Goal: Task Accomplishment & Management: Manage account settings

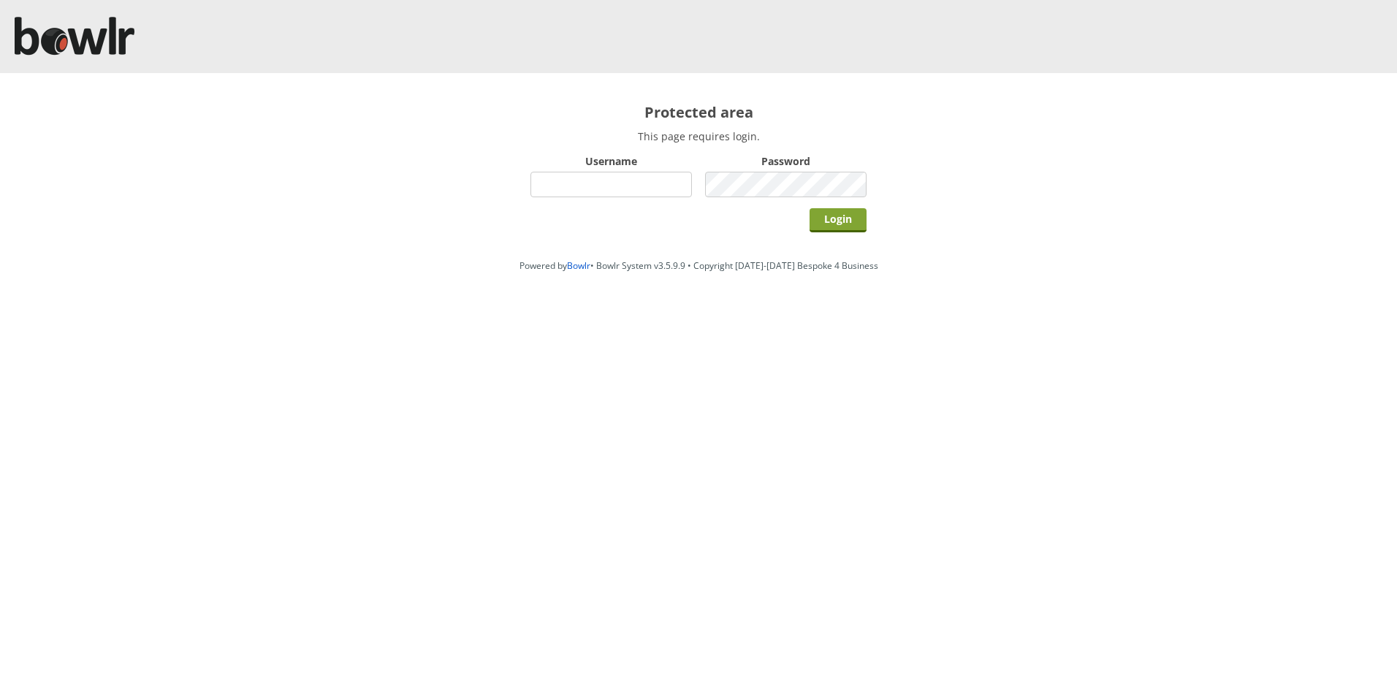
type input "hornseaindoorbowlsclub"
click at [844, 221] on input "Login" at bounding box center [837, 220] width 57 height 24
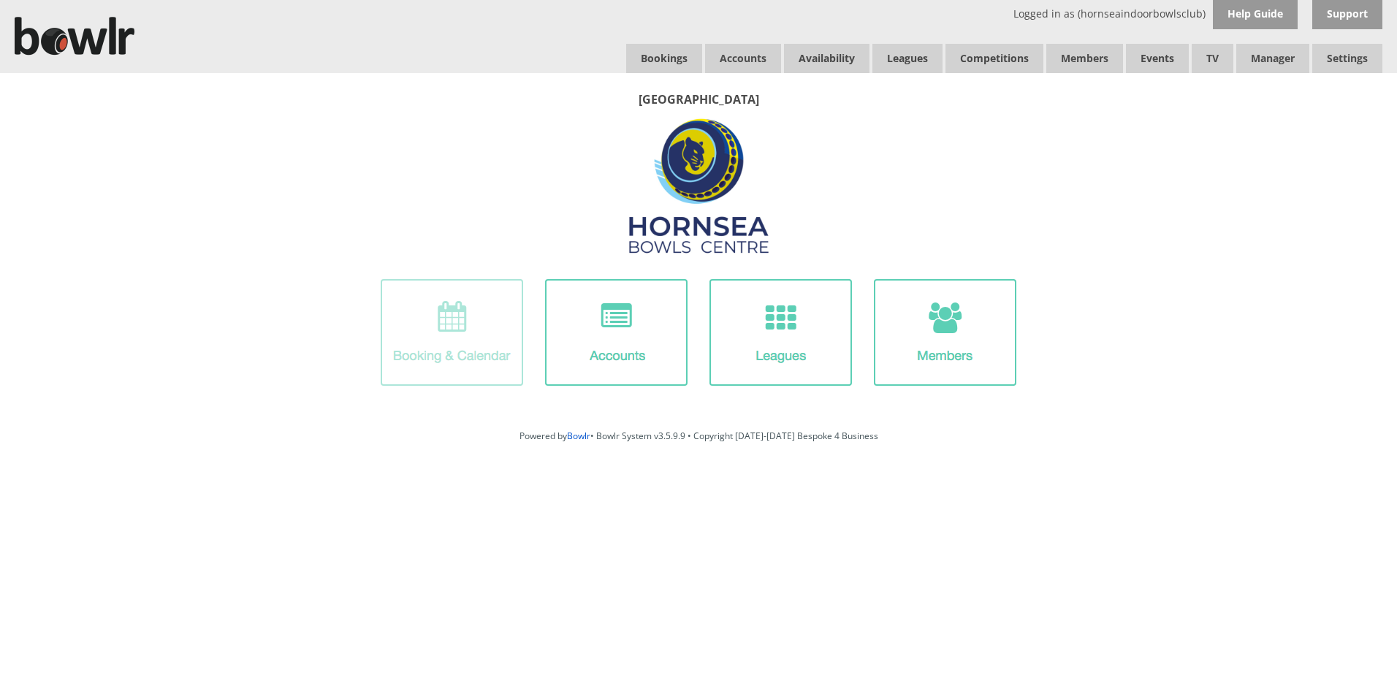
click at [481, 321] on img at bounding box center [452, 332] width 142 height 107
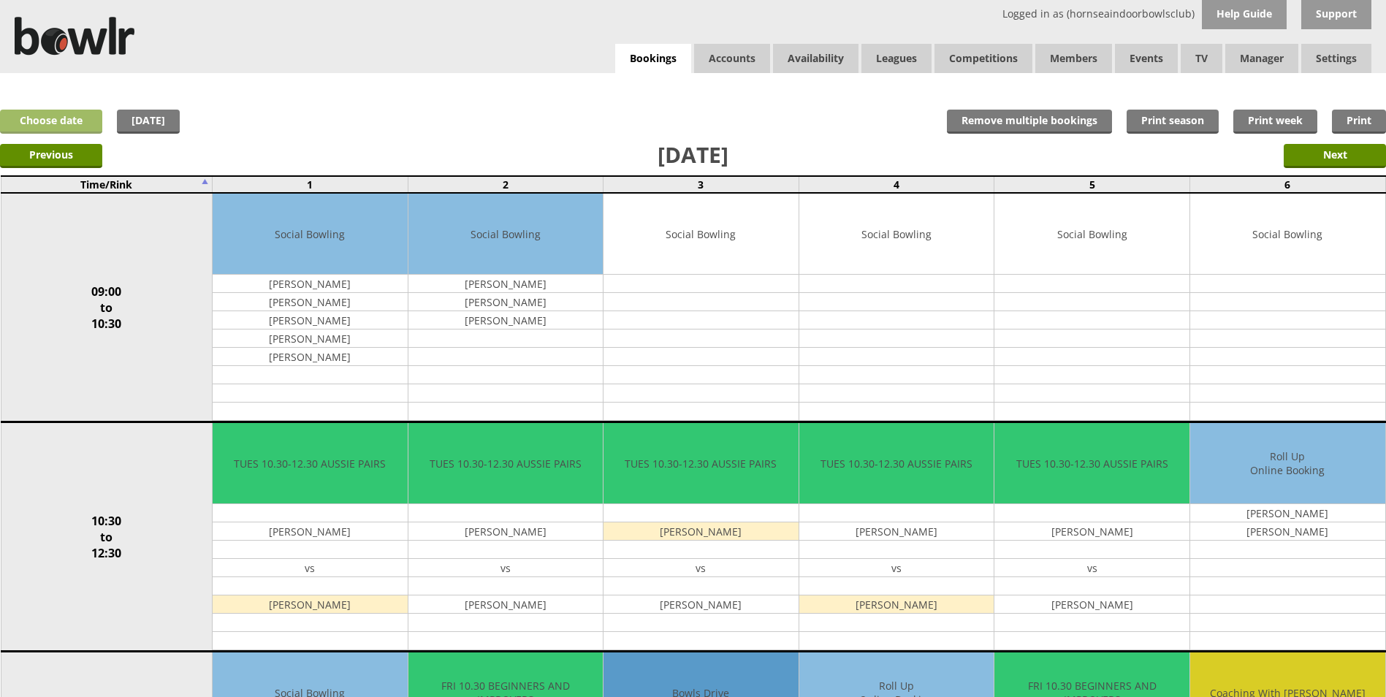
click at [72, 124] on link "Choose date" at bounding box center [51, 122] width 102 height 24
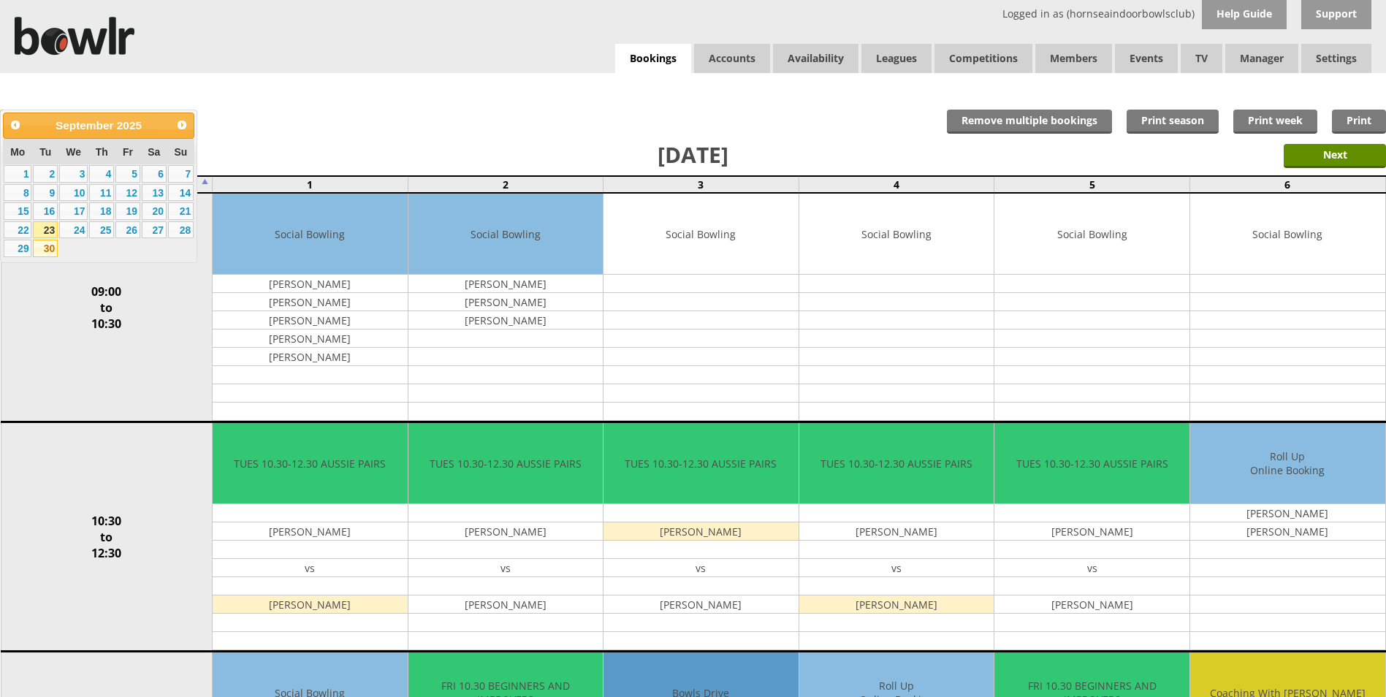
click at [49, 251] on link "30" at bounding box center [45, 249] width 25 height 18
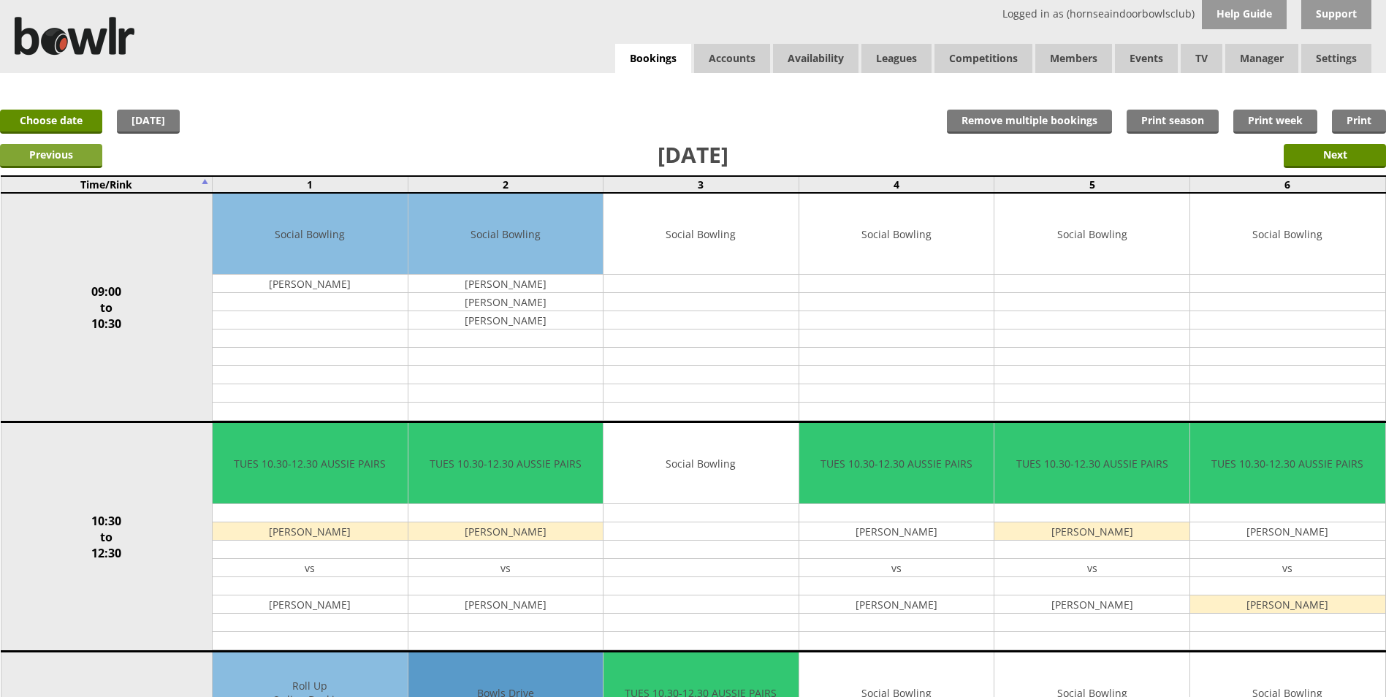
click at [65, 156] on input "Previous" at bounding box center [51, 156] width 102 height 24
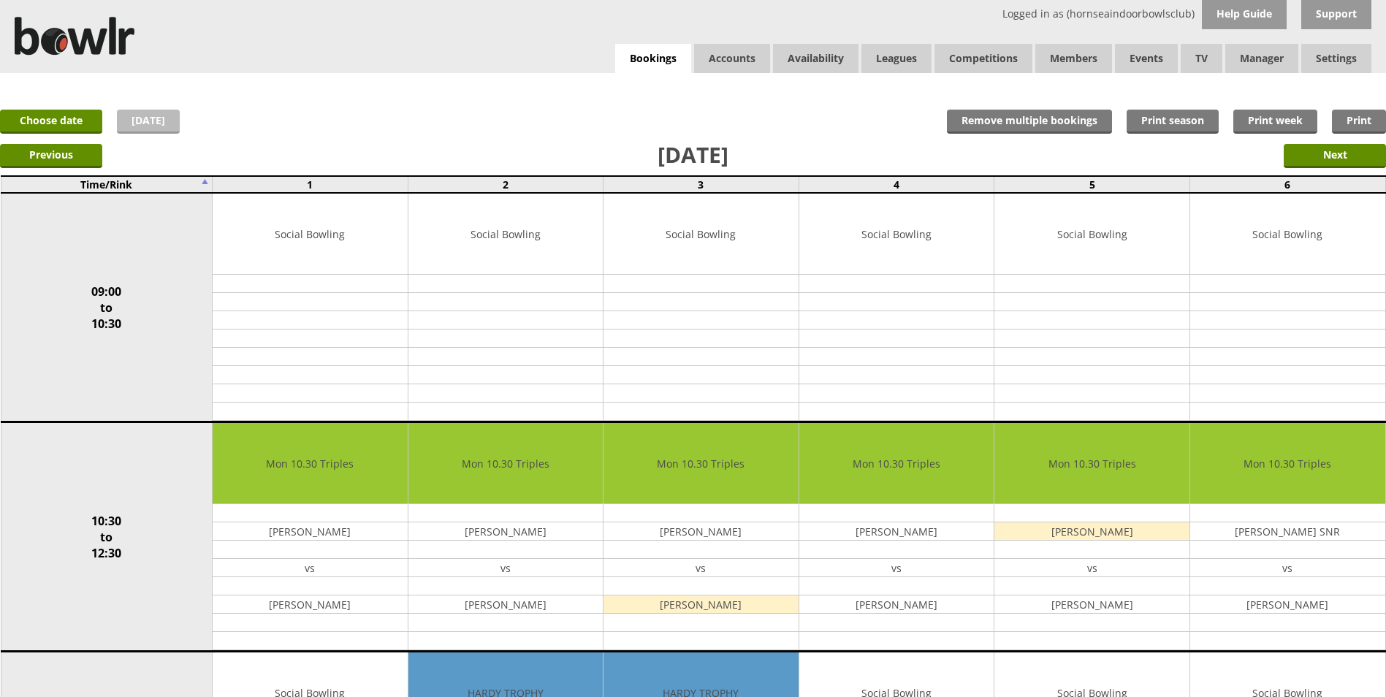
click at [145, 119] on link "Today" at bounding box center [148, 122] width 63 height 24
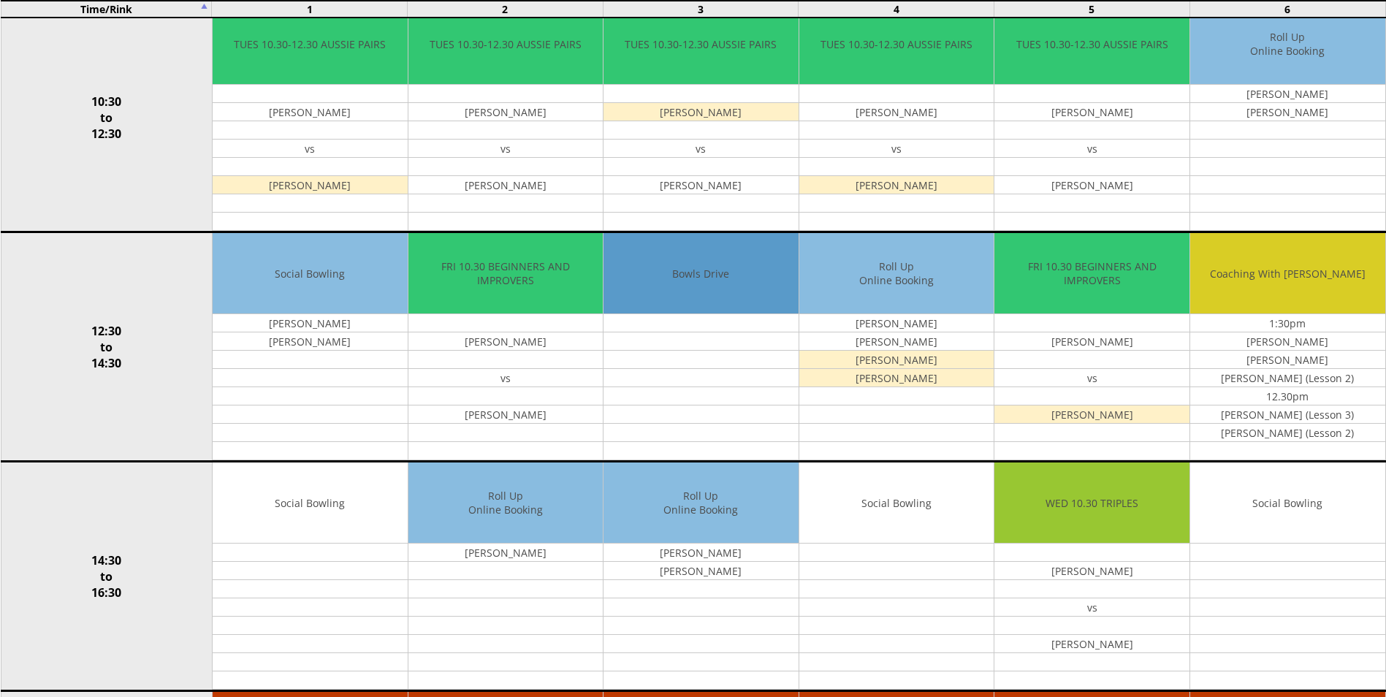
scroll to position [438, 0]
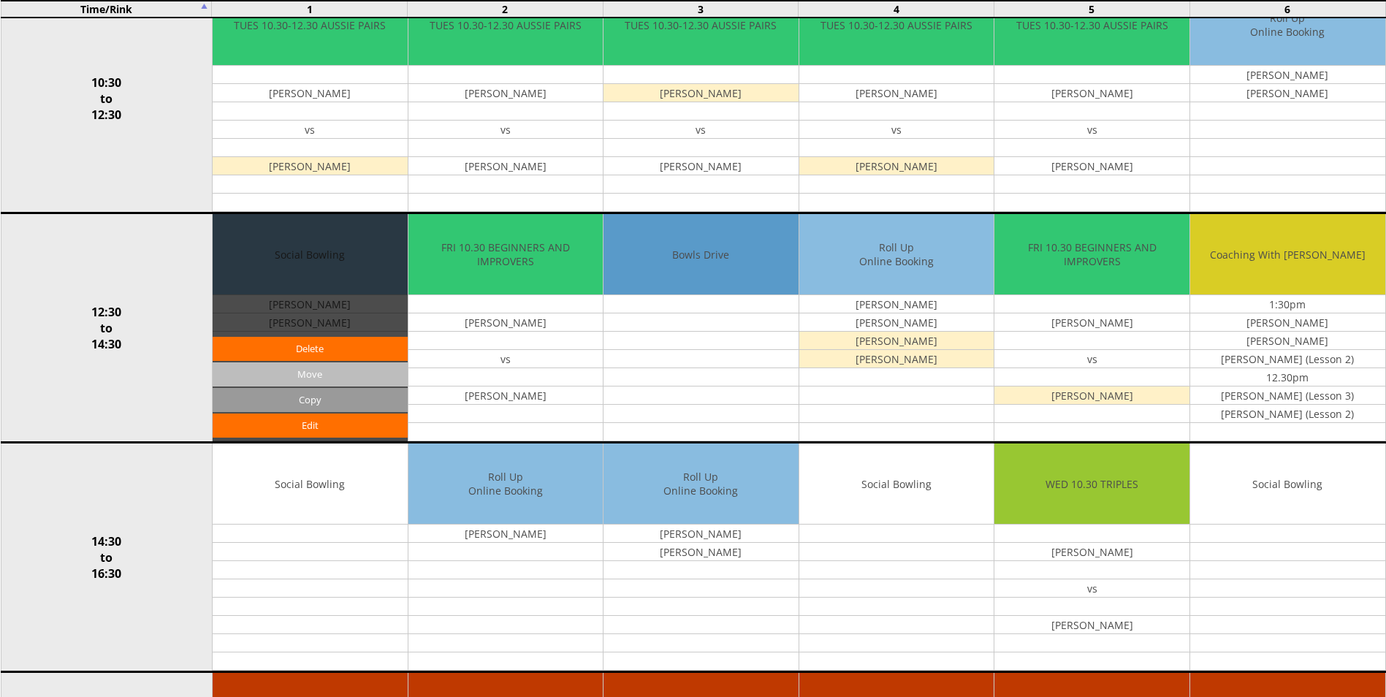
click at [310, 373] on input "Move" at bounding box center [310, 374] width 195 height 24
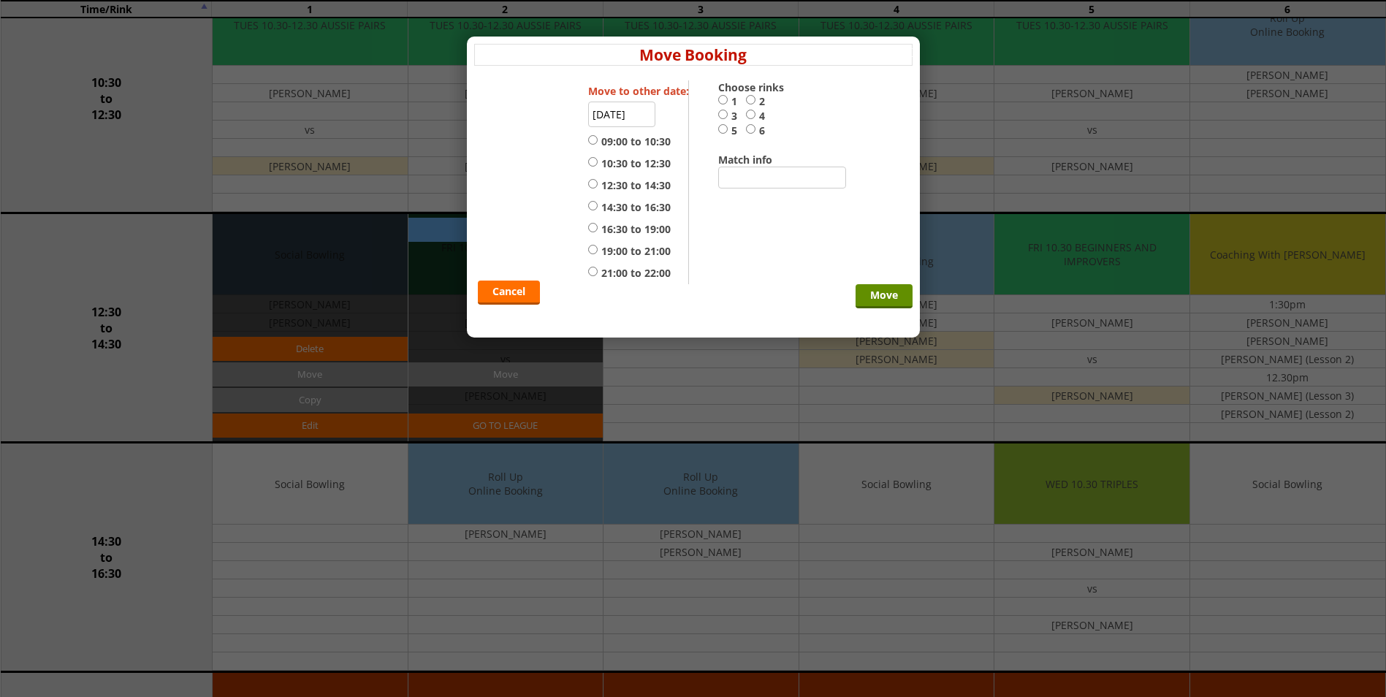
drag, startPoint x: 514, startPoint y: 289, endPoint x: 507, endPoint y: 294, distance: 8.3
click at [514, 291] on link "Cancel" at bounding box center [509, 292] width 62 height 24
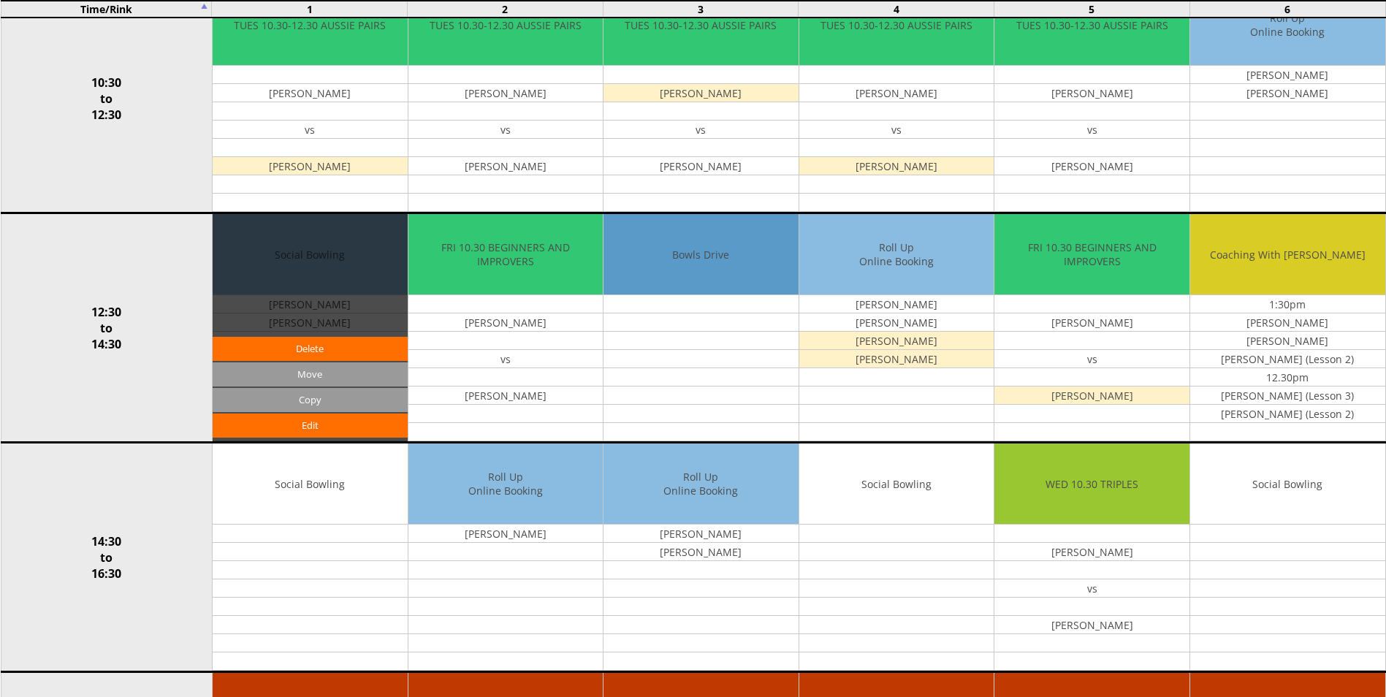
drag, startPoint x: 154, startPoint y: 514, endPoint x: 146, endPoint y: 497, distance: 18.6
click at [152, 508] on td "14:30 to 16:30" at bounding box center [106, 557] width 211 height 229
click at [146, 402] on td "12:30 to 14:30" at bounding box center [106, 327] width 211 height 229
drag, startPoint x: 157, startPoint y: 349, endPoint x: 157, endPoint y: 337, distance: 11.7
click at [157, 343] on td "12:30 to 14:30" at bounding box center [106, 327] width 211 height 229
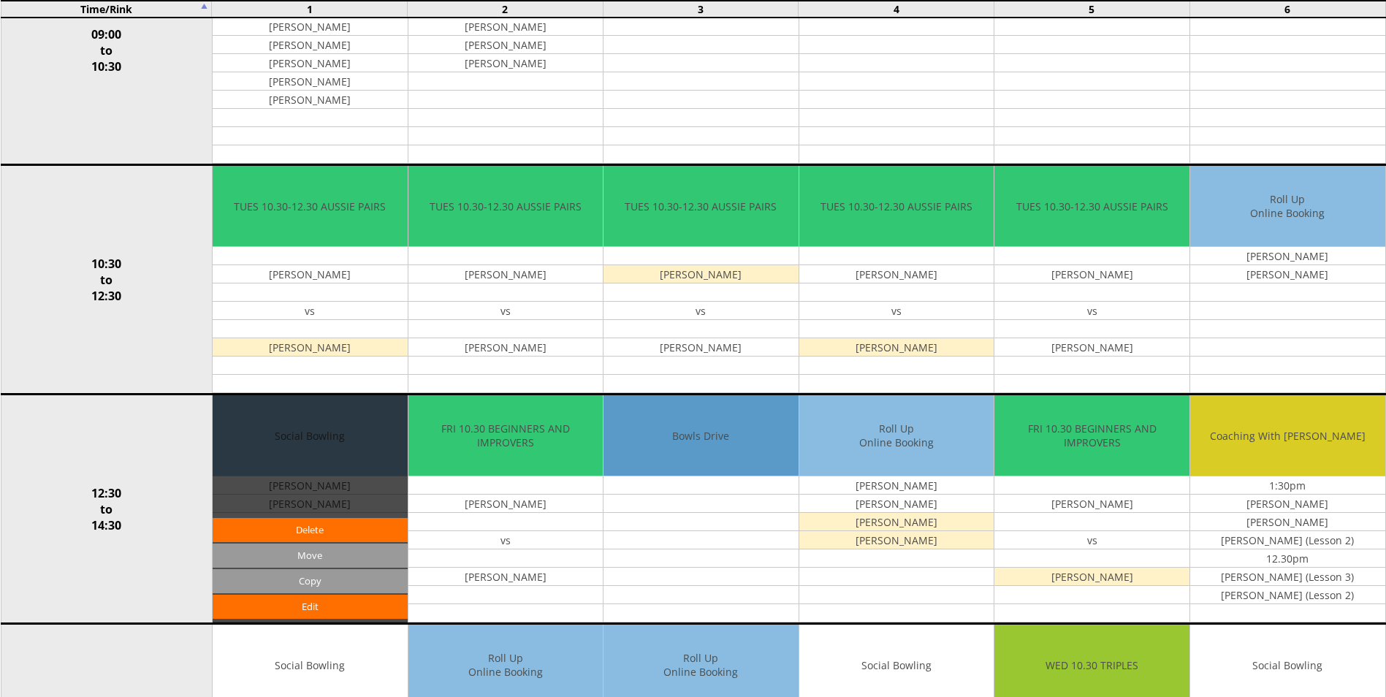
scroll to position [73, 0]
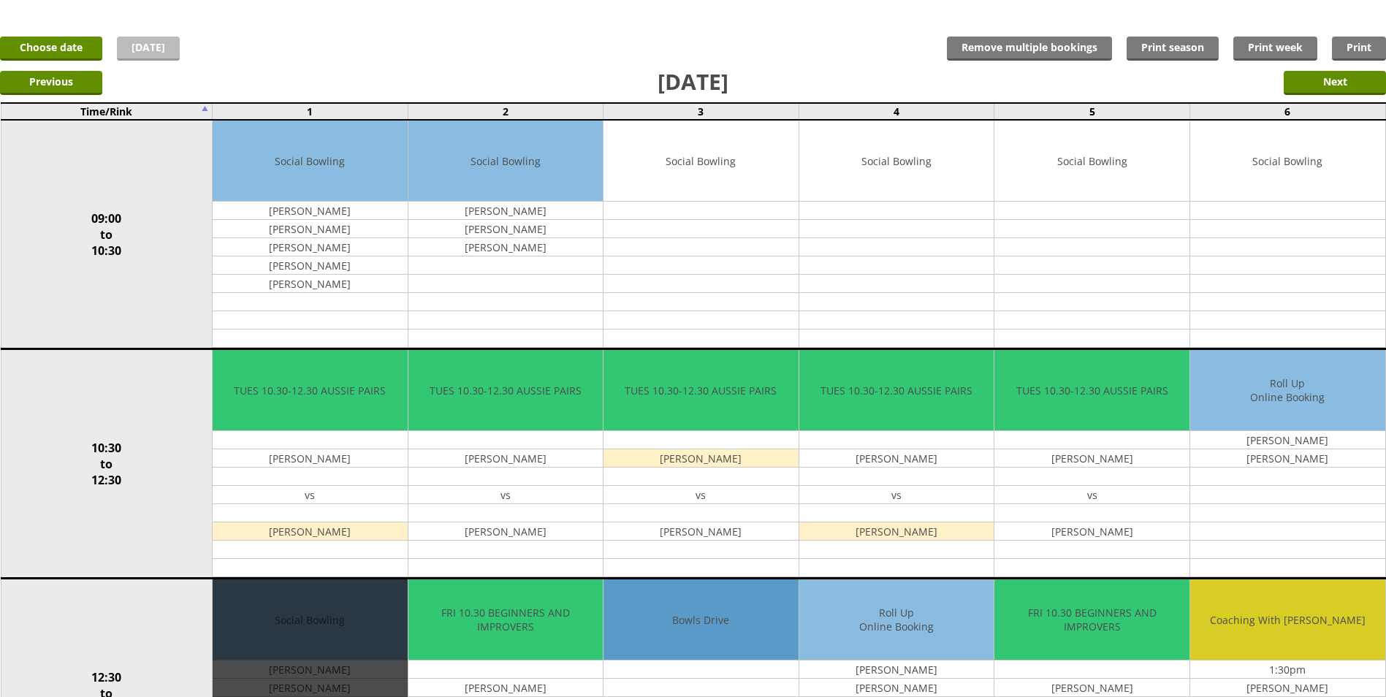
click at [153, 44] on link "[DATE]" at bounding box center [148, 49] width 63 height 24
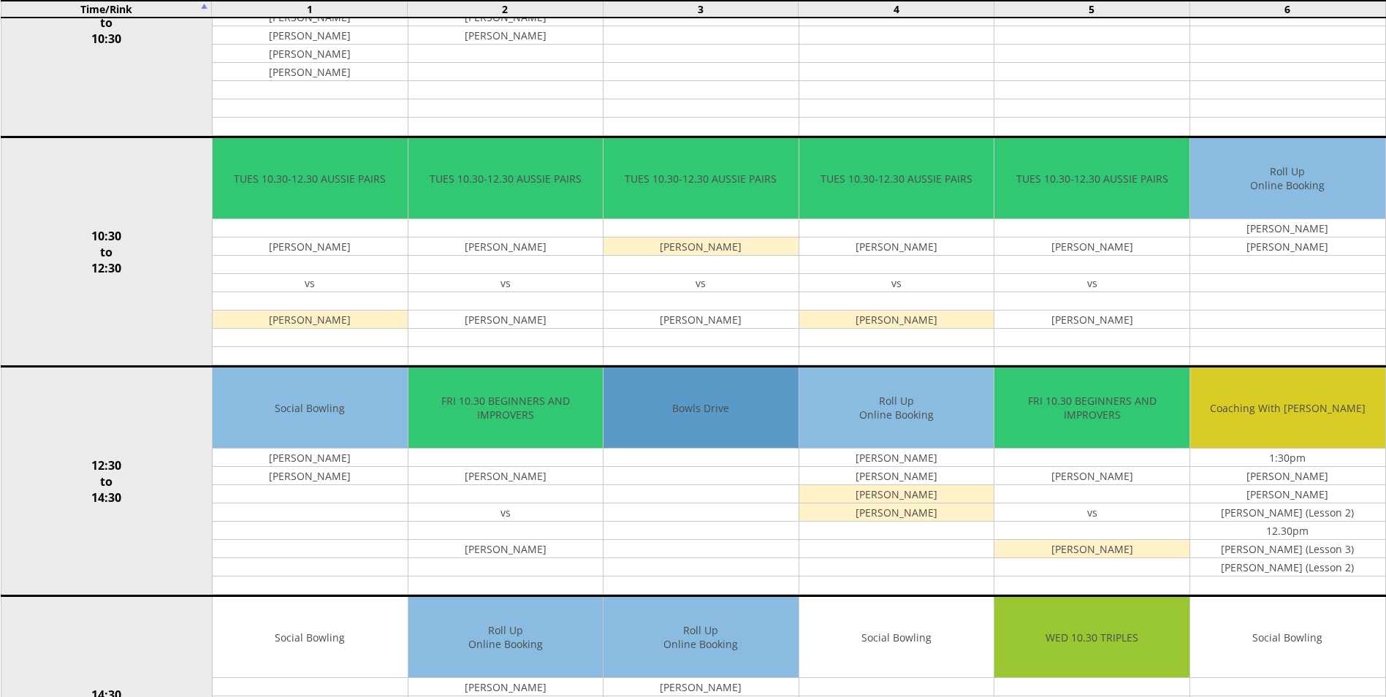
scroll to position [292, 0]
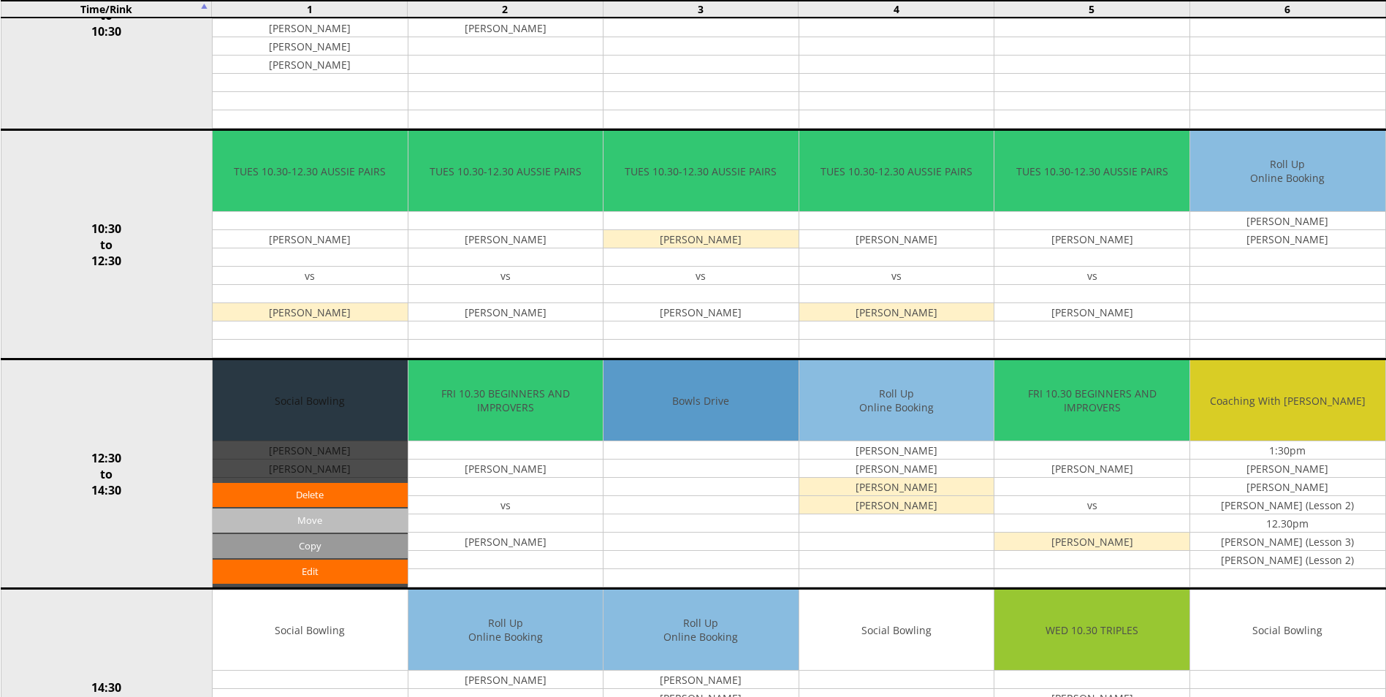
click at [310, 517] on input "Move" at bounding box center [310, 520] width 195 height 24
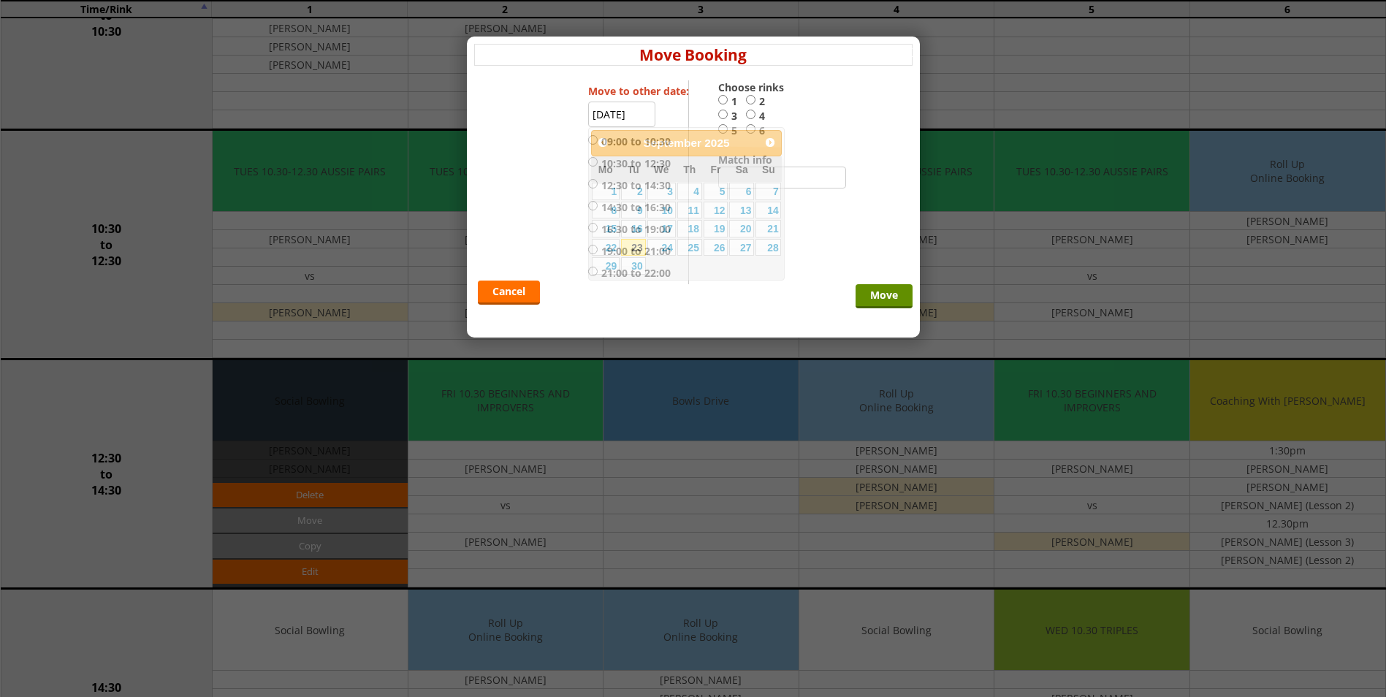
click at [630, 119] on input "[DATE]" at bounding box center [621, 115] width 67 height 26
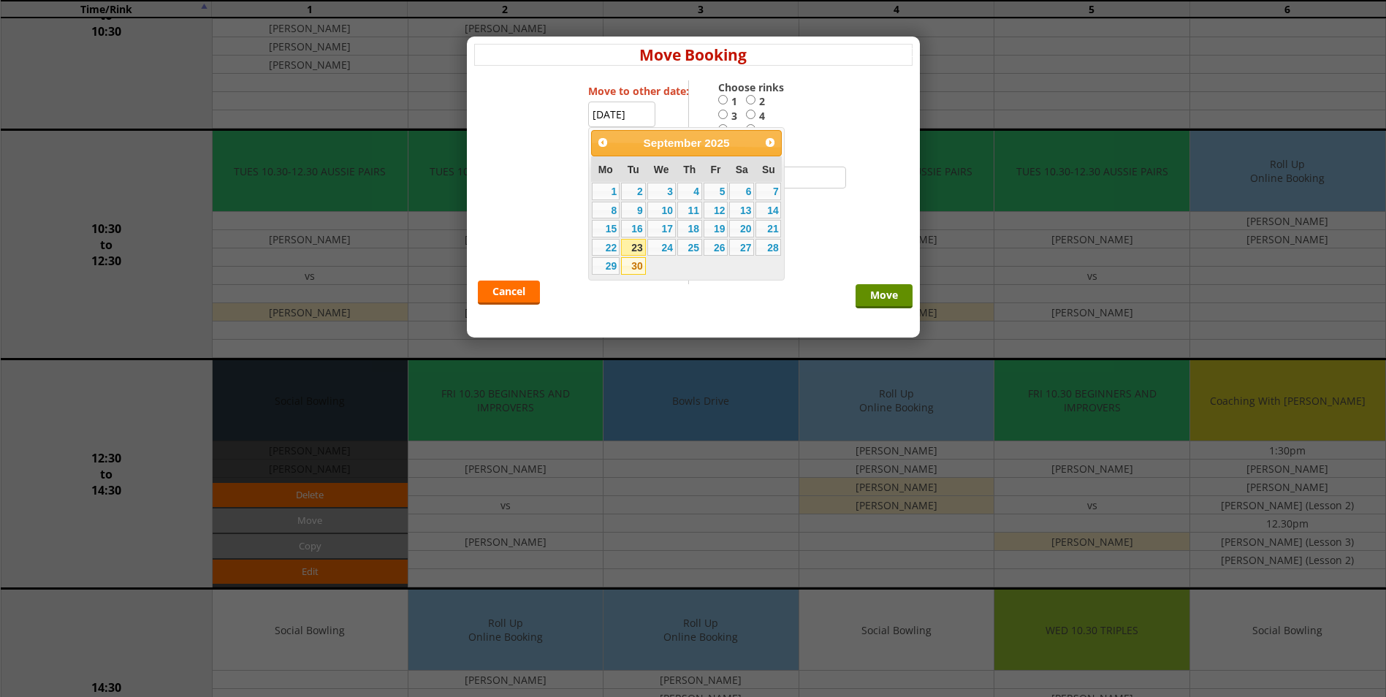
click at [635, 262] on link "30" at bounding box center [633, 266] width 25 height 18
type input "[DATE]"
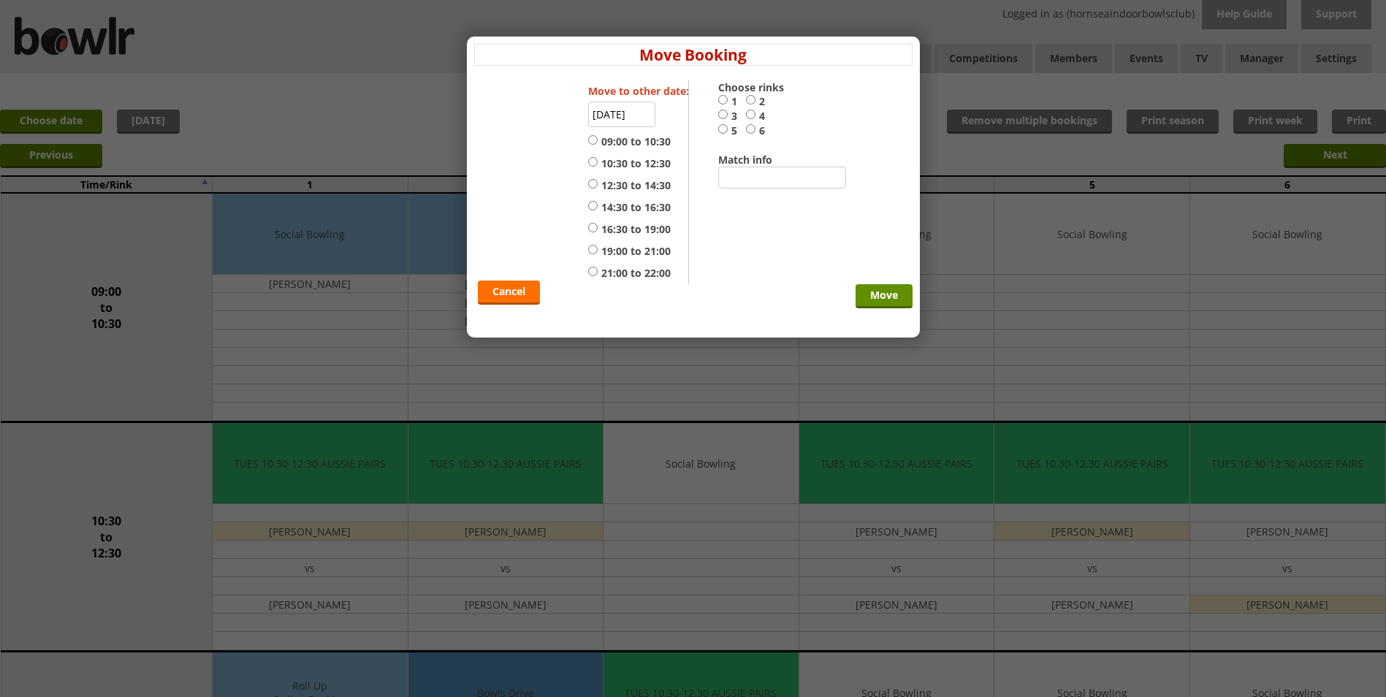
click at [595, 205] on input "14:30 to 16:30" at bounding box center [592, 205] width 9 height 11
radio input "true"
click at [722, 98] on input "1" at bounding box center [722, 99] width 9 height 11
radio input "true"
click at [881, 294] on input "Move" at bounding box center [883, 296] width 57 height 24
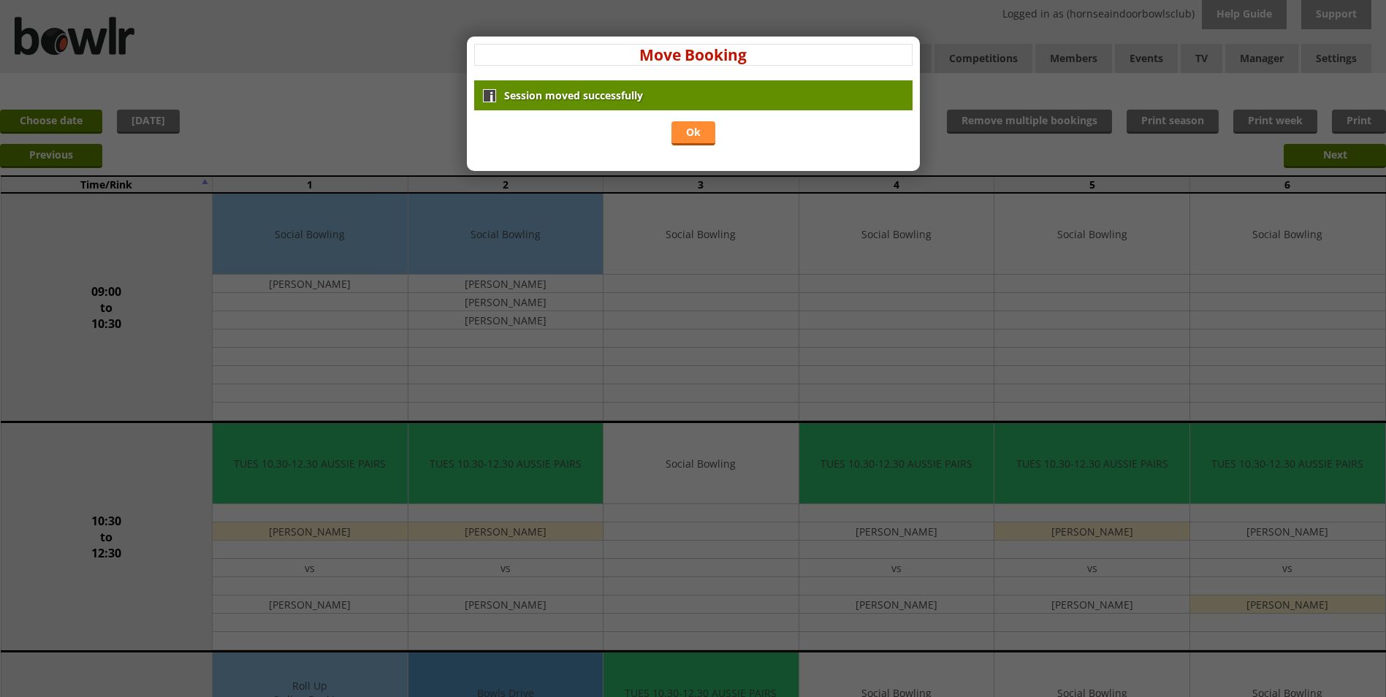
click at [697, 131] on link "Ok" at bounding box center [693, 133] width 44 height 24
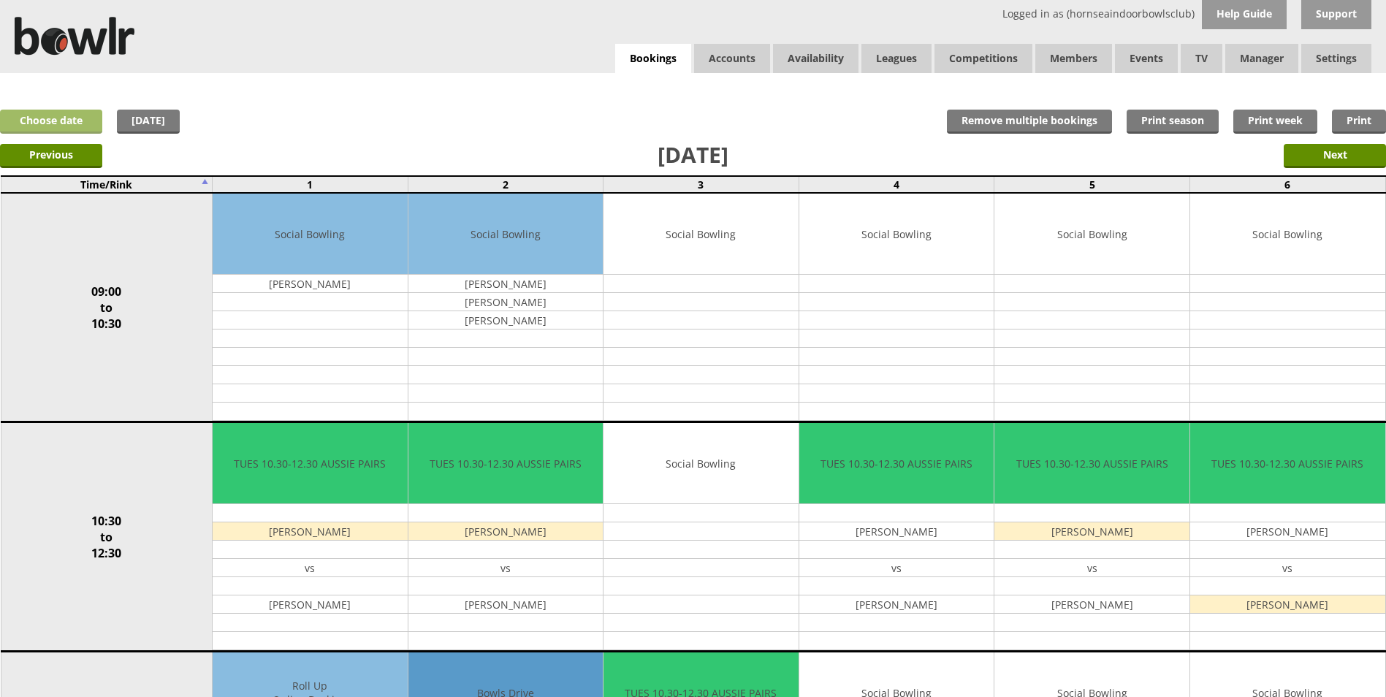
click at [85, 126] on link "Choose date" at bounding box center [51, 122] width 102 height 24
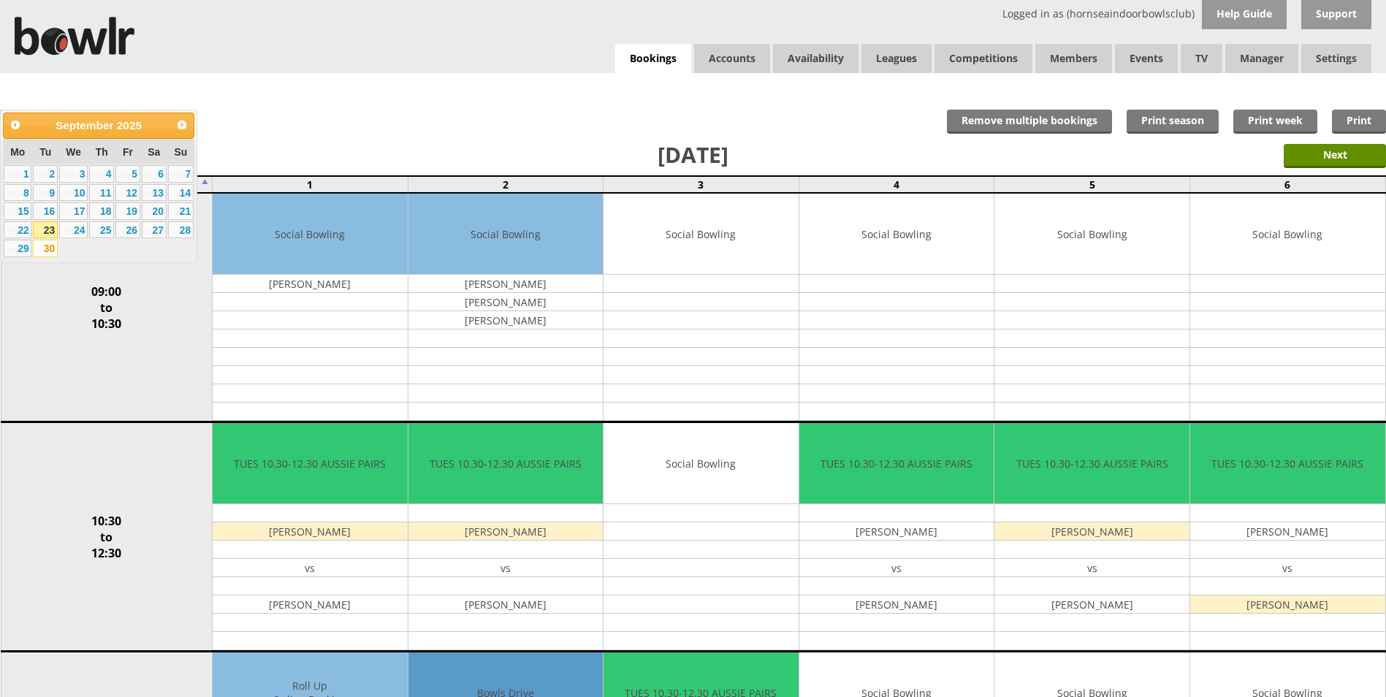
click at [51, 250] on link "30" at bounding box center [45, 249] width 25 height 18
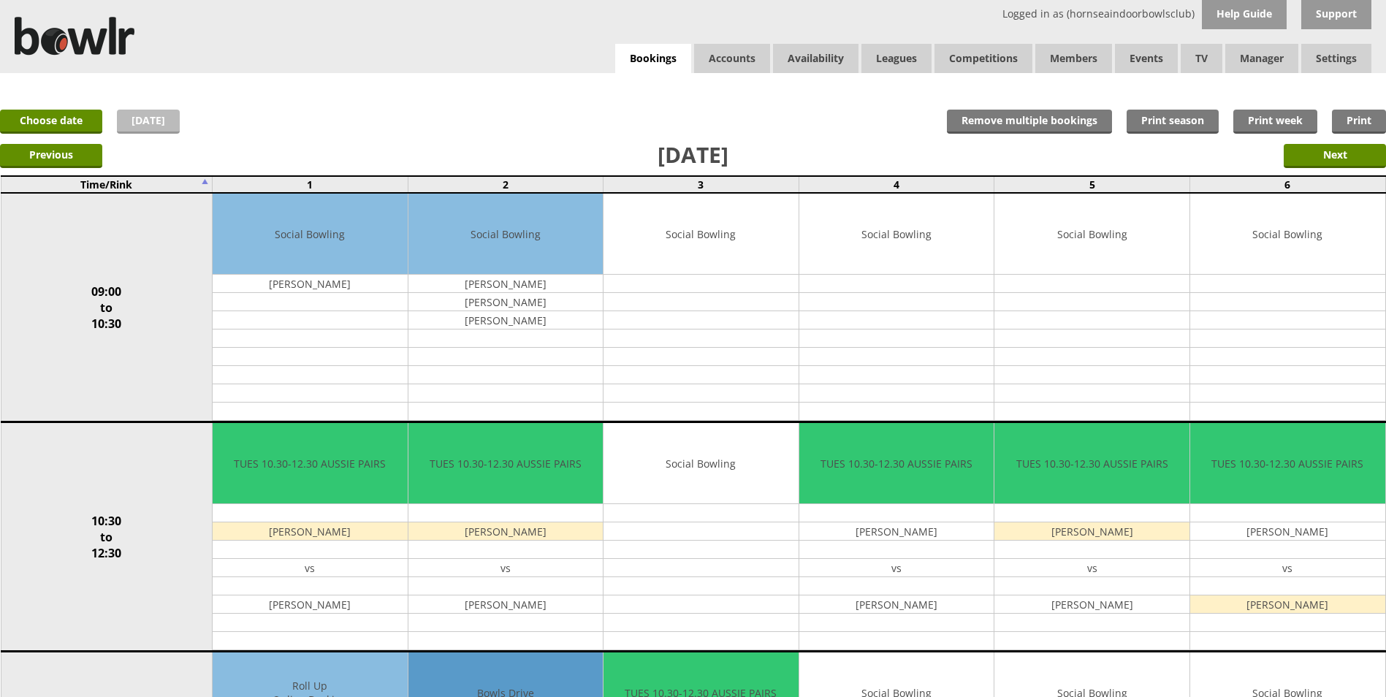
click at [152, 123] on link "[DATE]" at bounding box center [148, 122] width 63 height 24
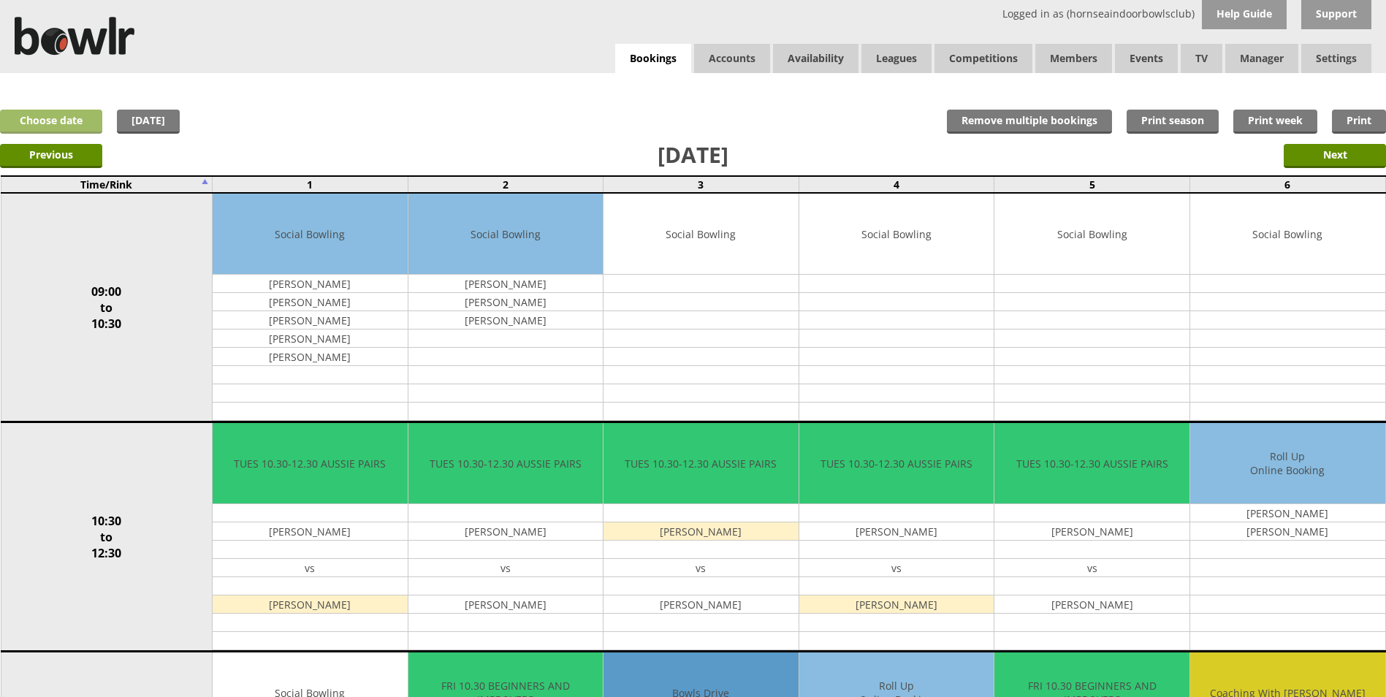
click at [80, 116] on link "Choose date" at bounding box center [51, 122] width 102 height 24
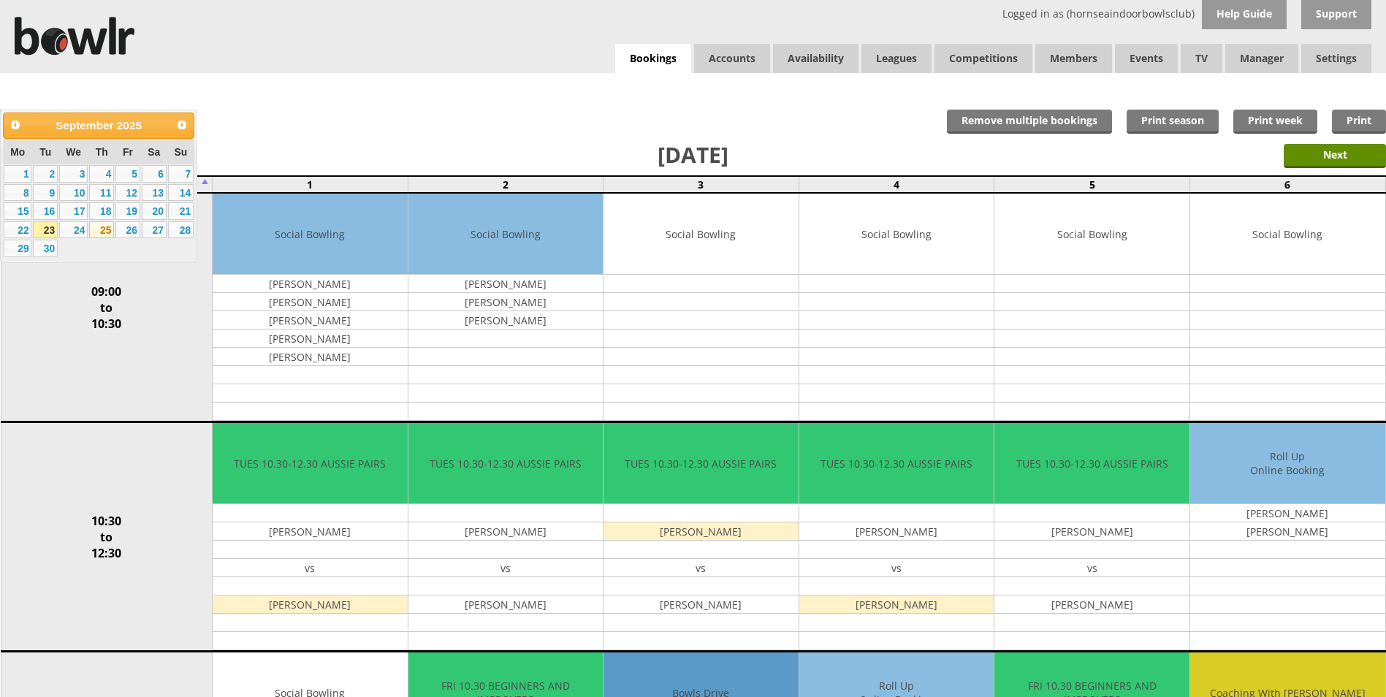
click at [101, 232] on link "25" at bounding box center [101, 230] width 25 height 18
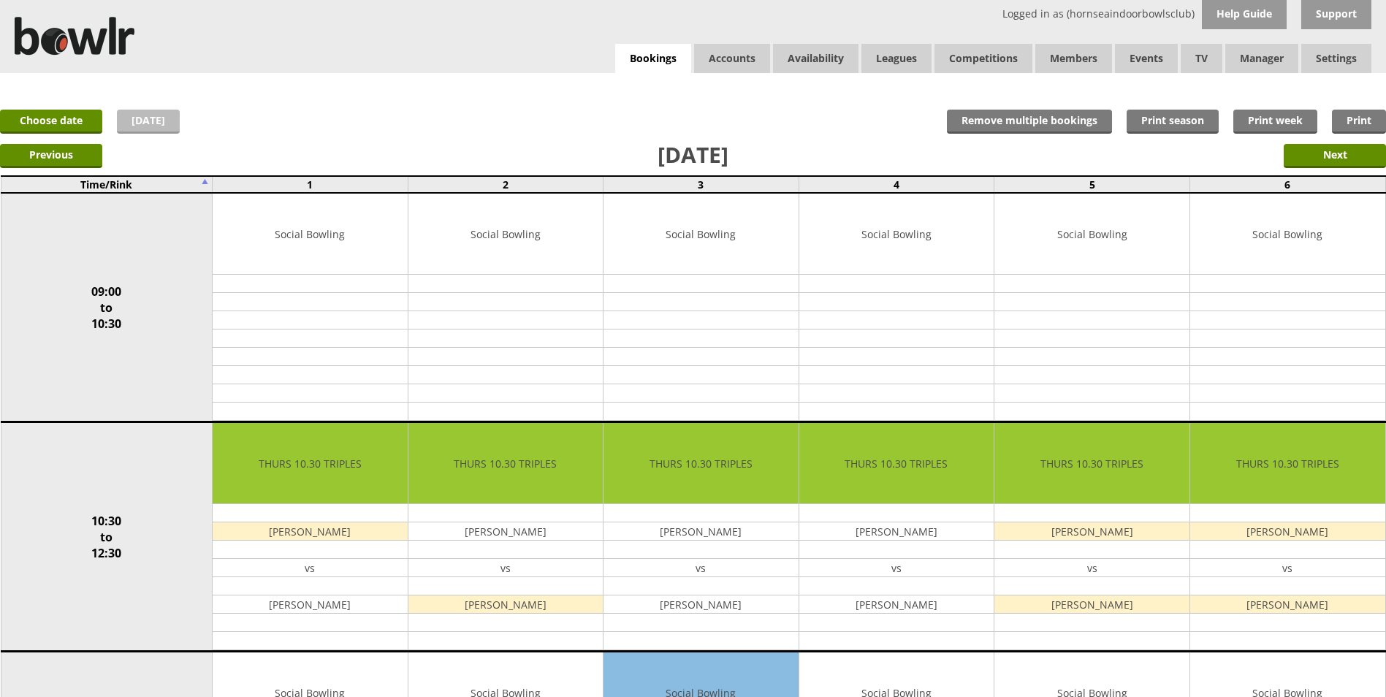
click at [155, 119] on link "[DATE]" at bounding box center [148, 122] width 63 height 24
